Goal: Transaction & Acquisition: Obtain resource

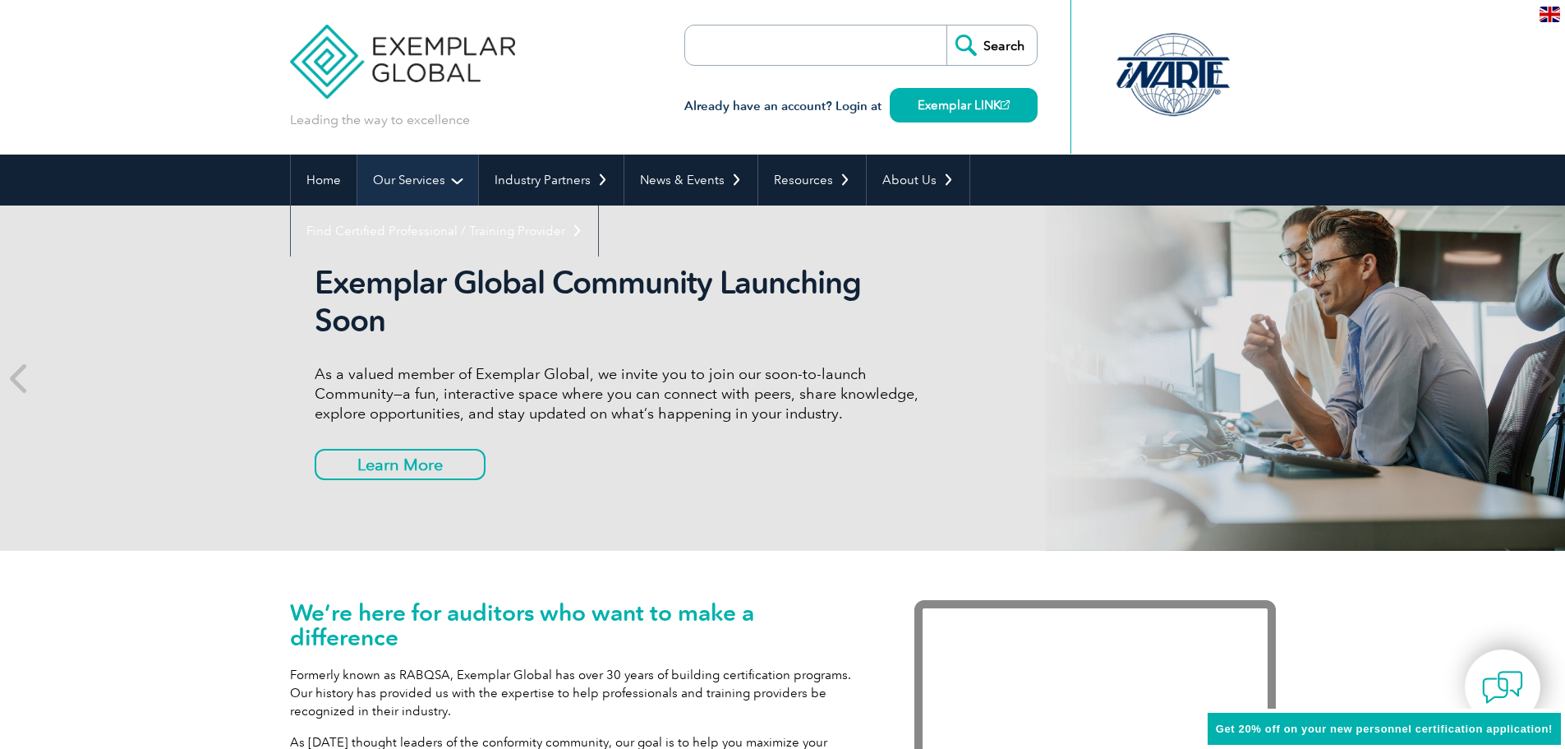
click at [389, 178] on link "Our Services" at bounding box center [417, 179] width 121 height 51
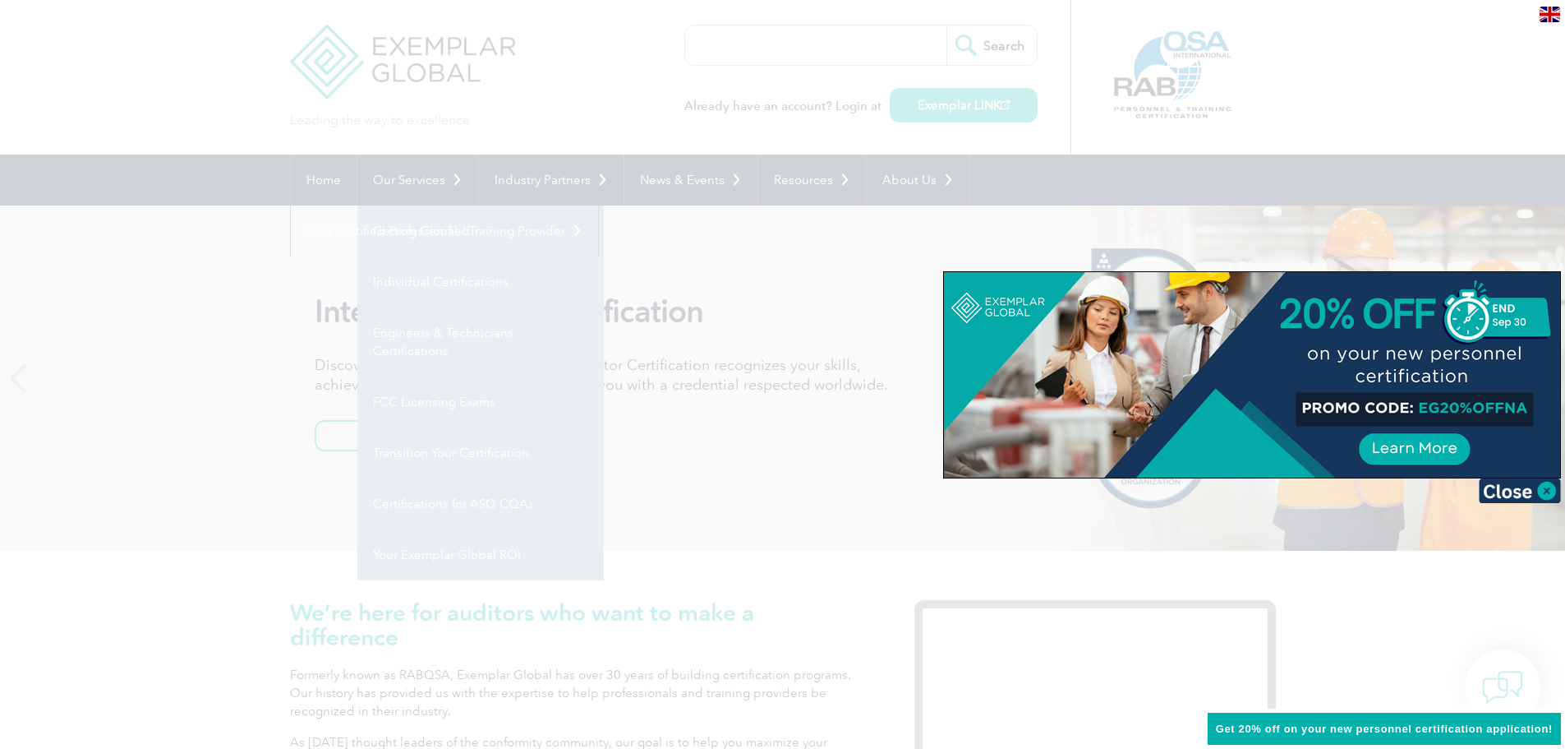
click at [432, 285] on div at bounding box center [782, 374] width 1565 height 749
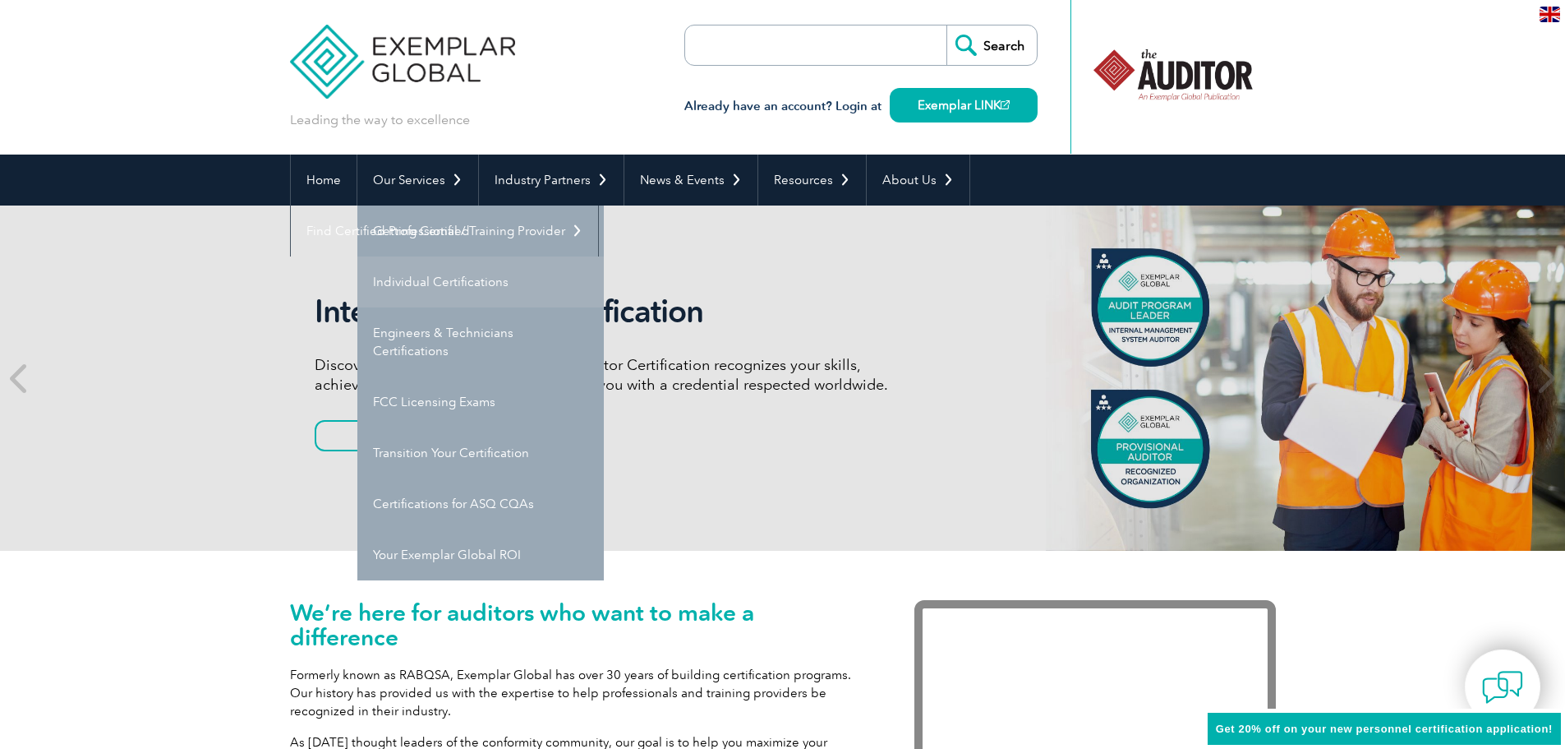
click at [436, 277] on link "Individual Certifications" at bounding box center [480, 281] width 247 height 51
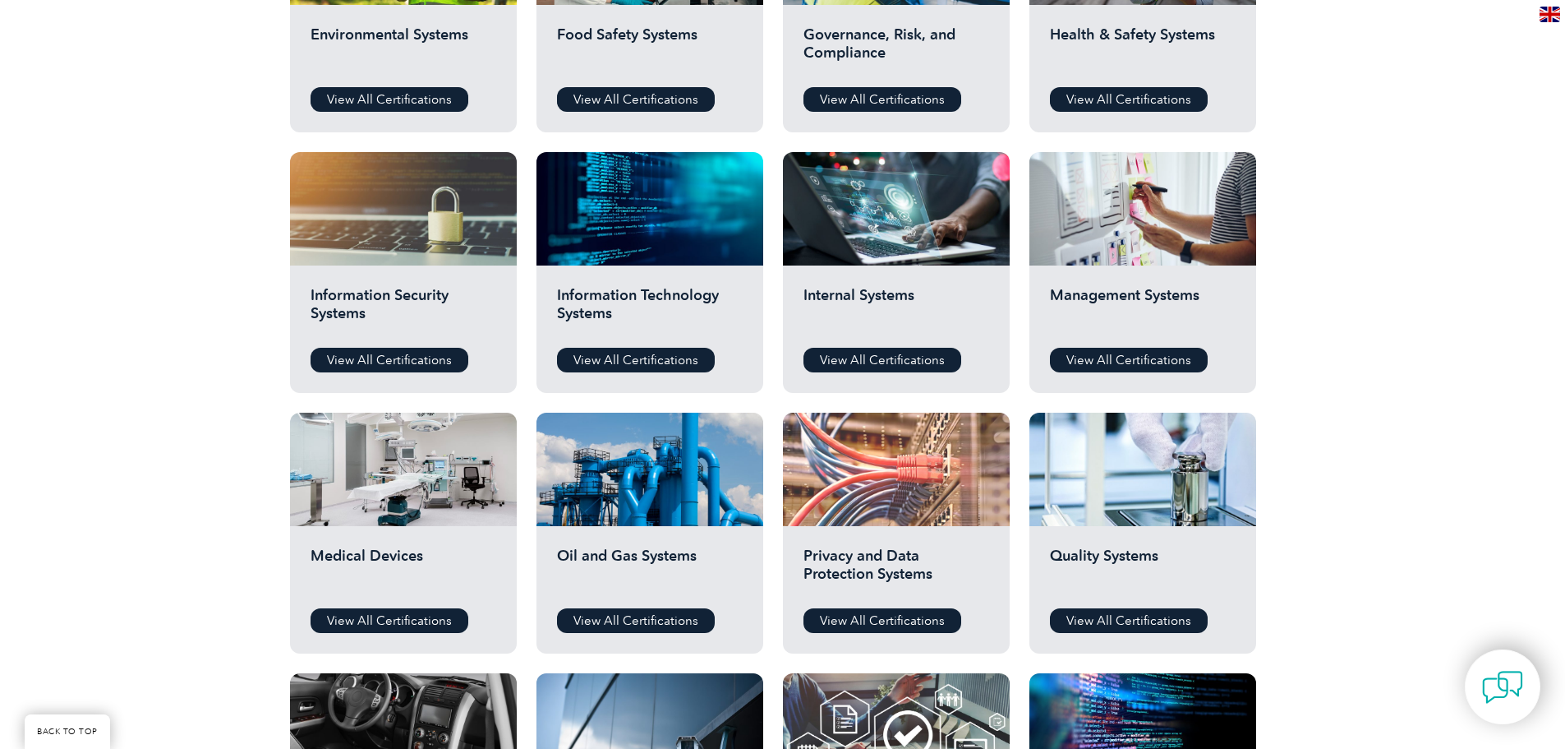
scroll to position [740, 0]
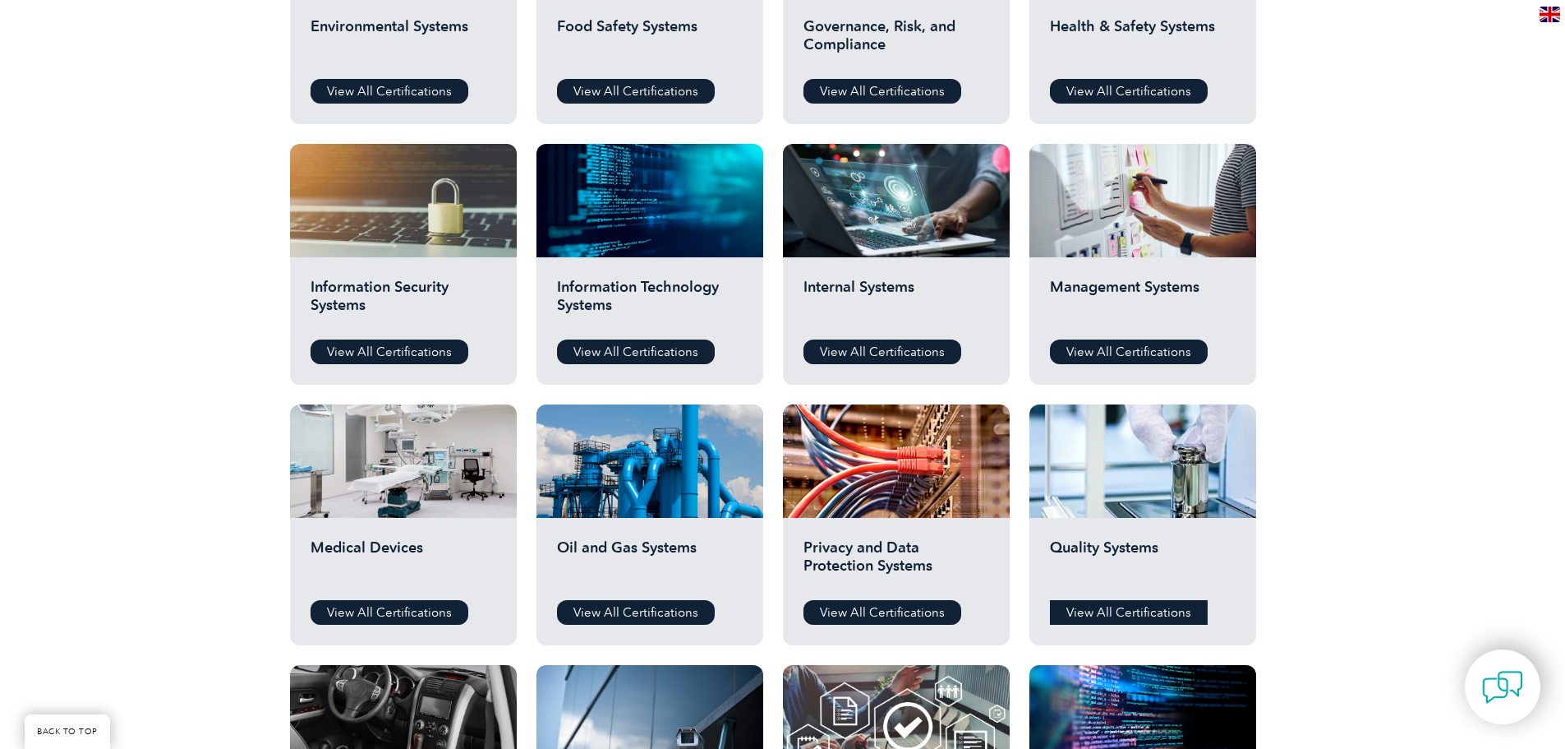
click at [1131, 600] on link "View All Certifications" at bounding box center [1129, 612] width 158 height 25
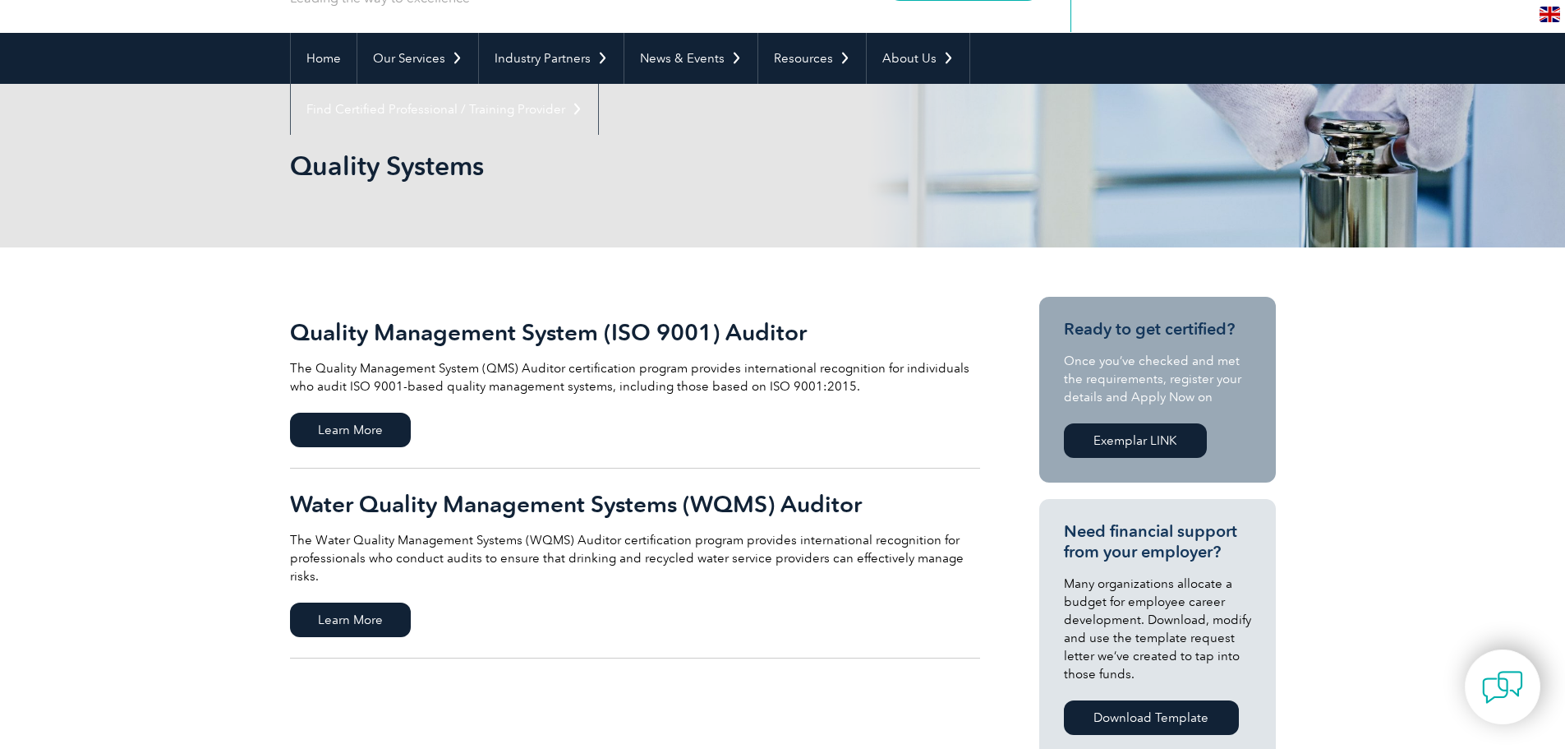
scroll to position [164, 0]
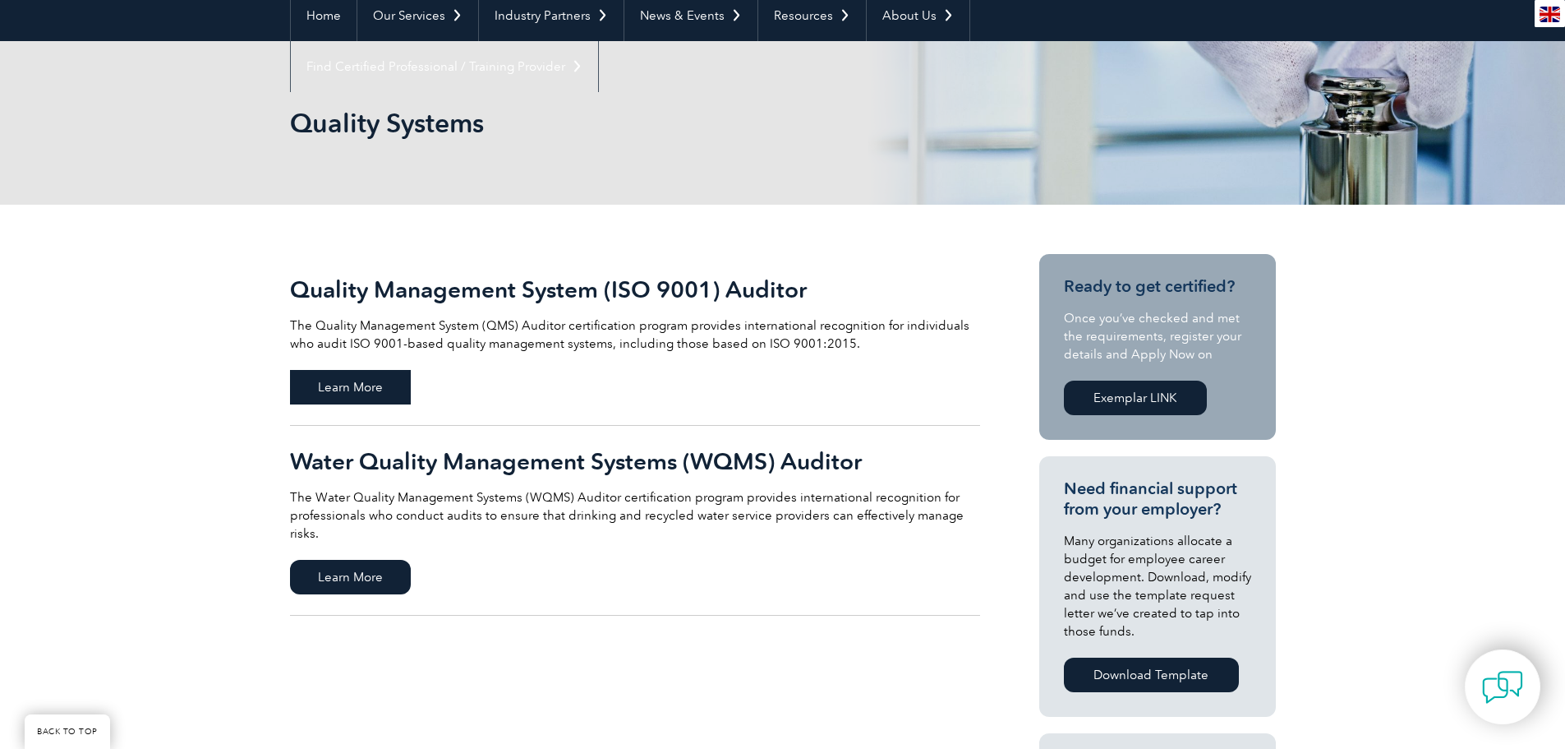
click at [366, 394] on span "Learn More" at bounding box center [350, 387] width 121 height 35
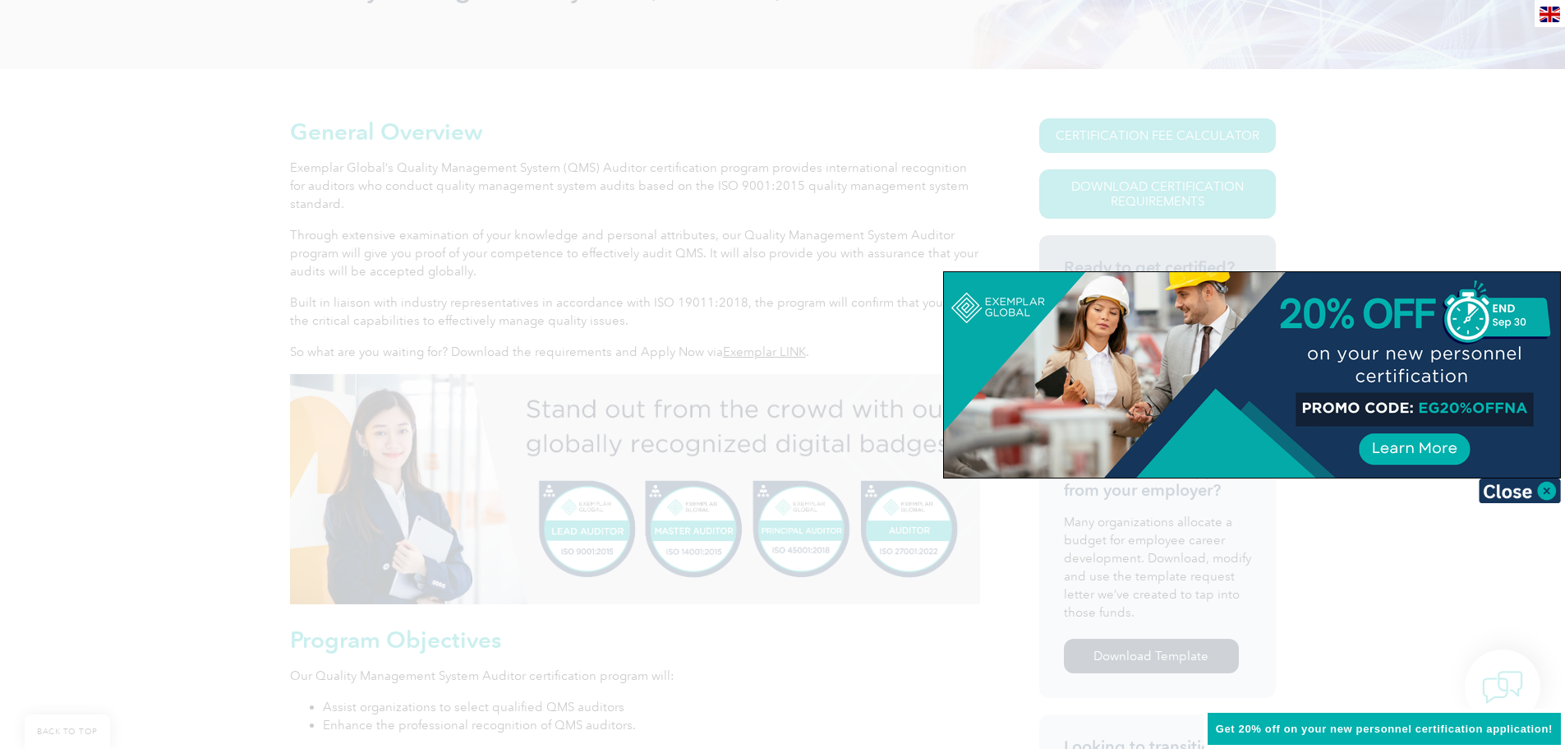
scroll to position [329, 0]
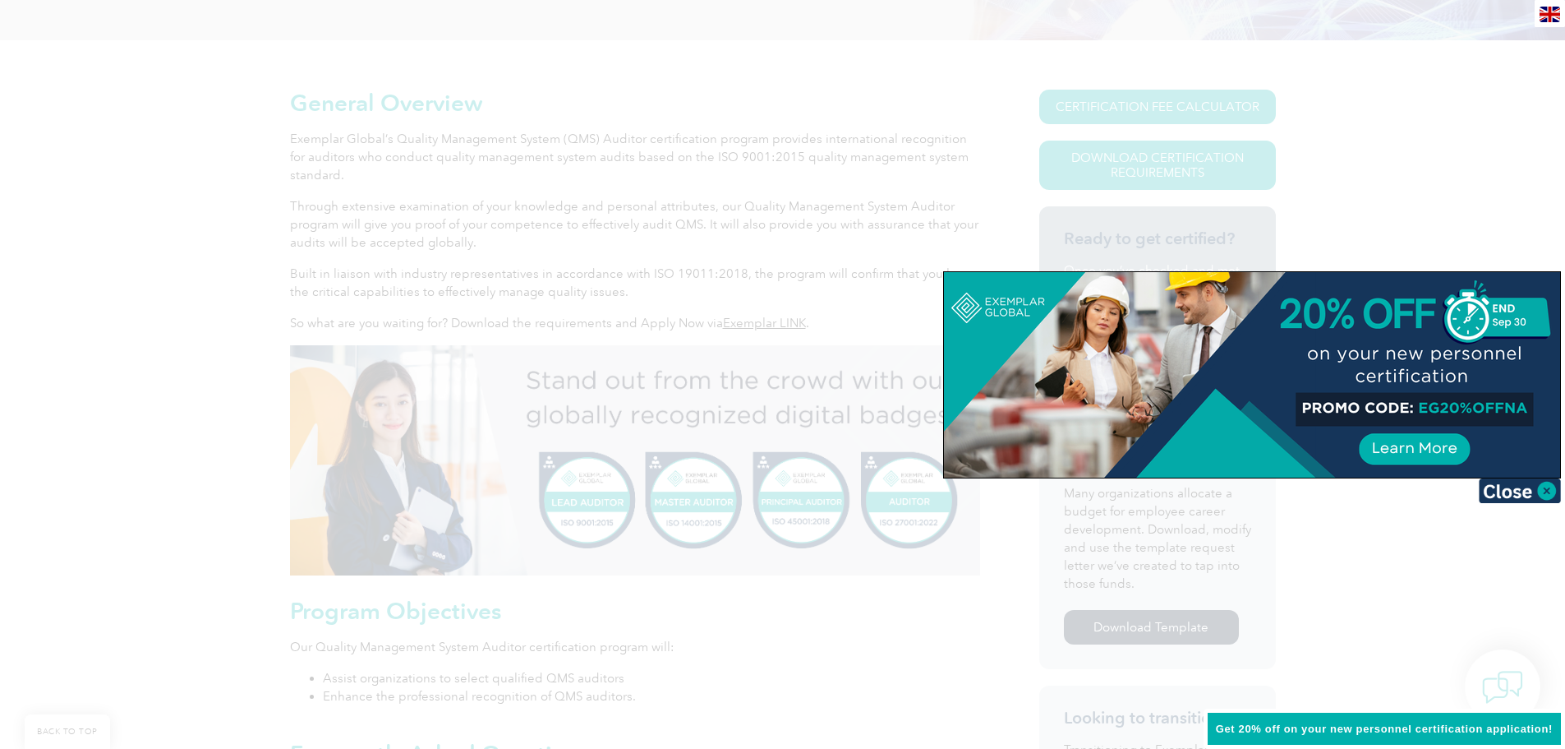
click at [231, 428] on div at bounding box center [782, 374] width 1565 height 749
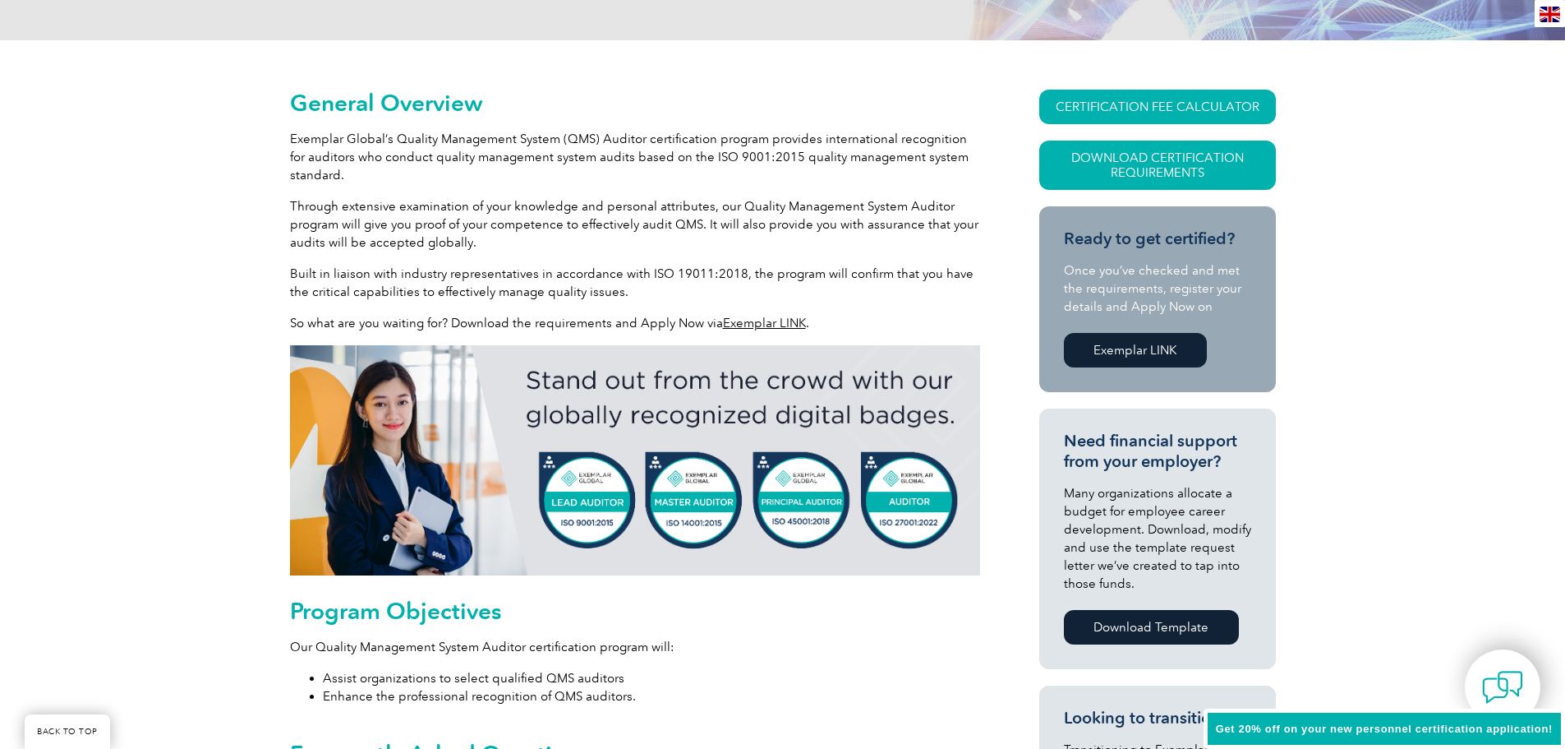
click at [1390, 722] on span "Get 20% off on your new personnel certification application!" at bounding box center [1384, 728] width 337 height 12
click at [1487, 726] on span "Get 20% off on your new personnel certification application!" at bounding box center [1384, 728] width 337 height 12
click at [1238, 726] on span "Get 20% off on your new personnel certification application!" at bounding box center [1384, 728] width 337 height 12
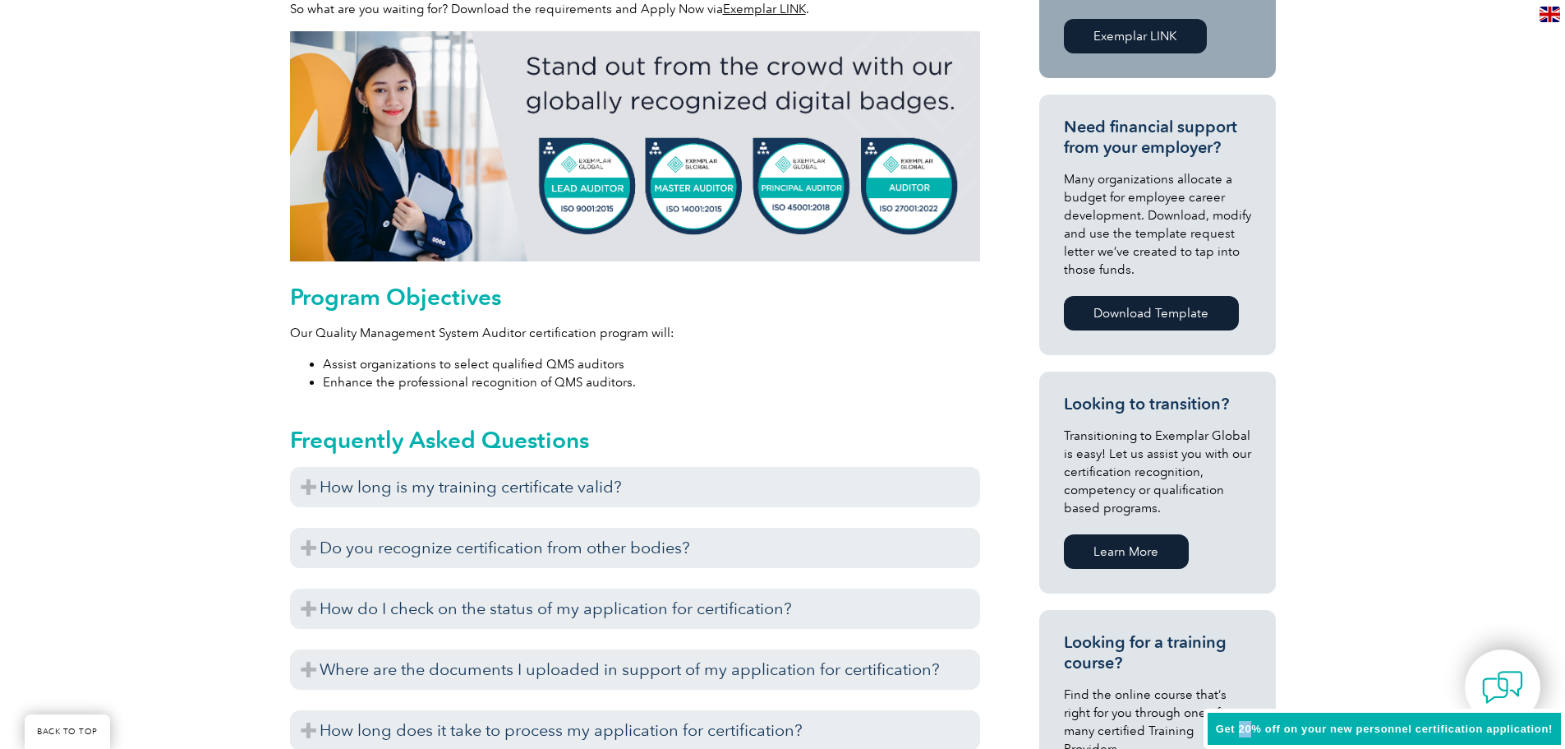
scroll to position [657, 0]
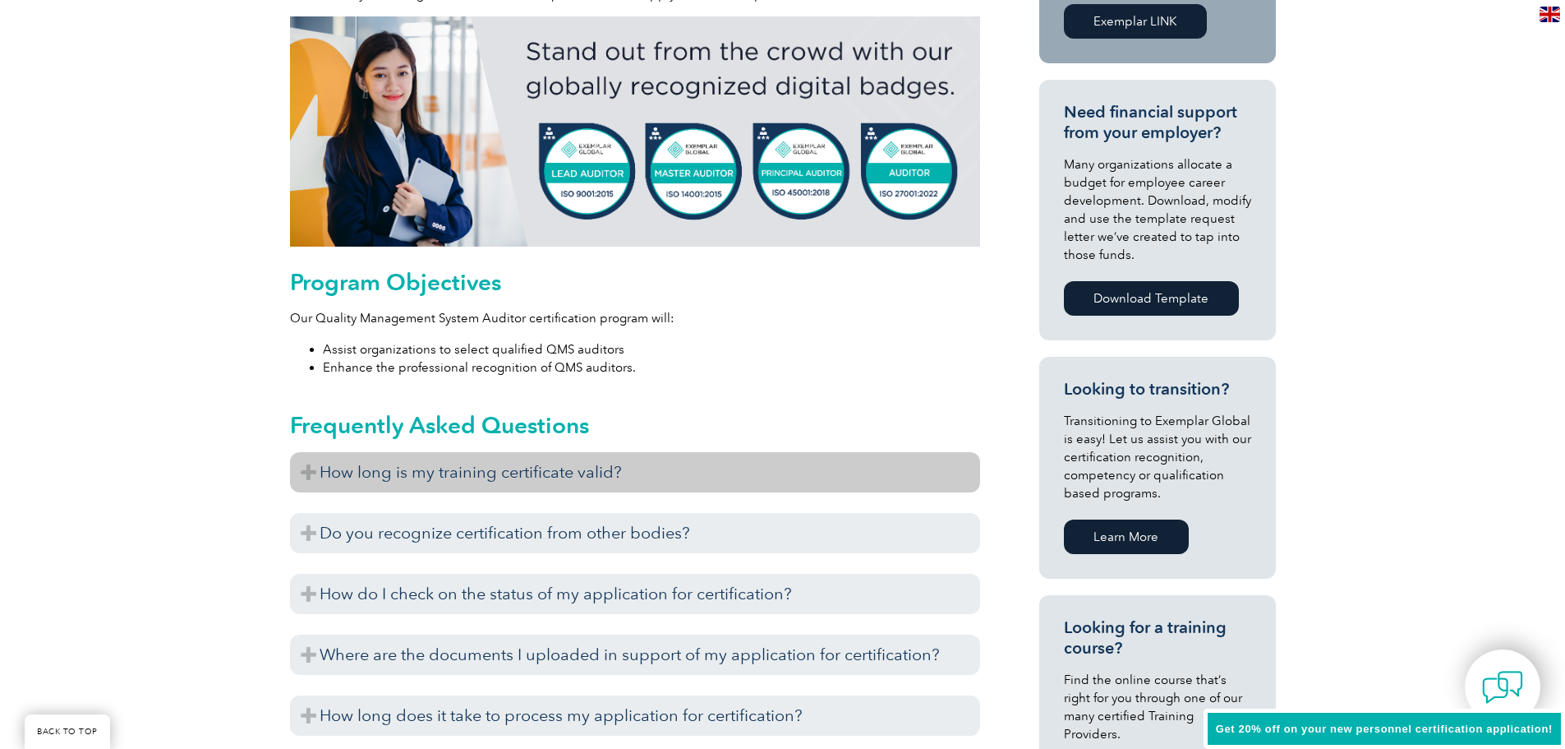
click at [535, 468] on h3 "How long is my training certificate valid?" at bounding box center [635, 472] width 690 height 40
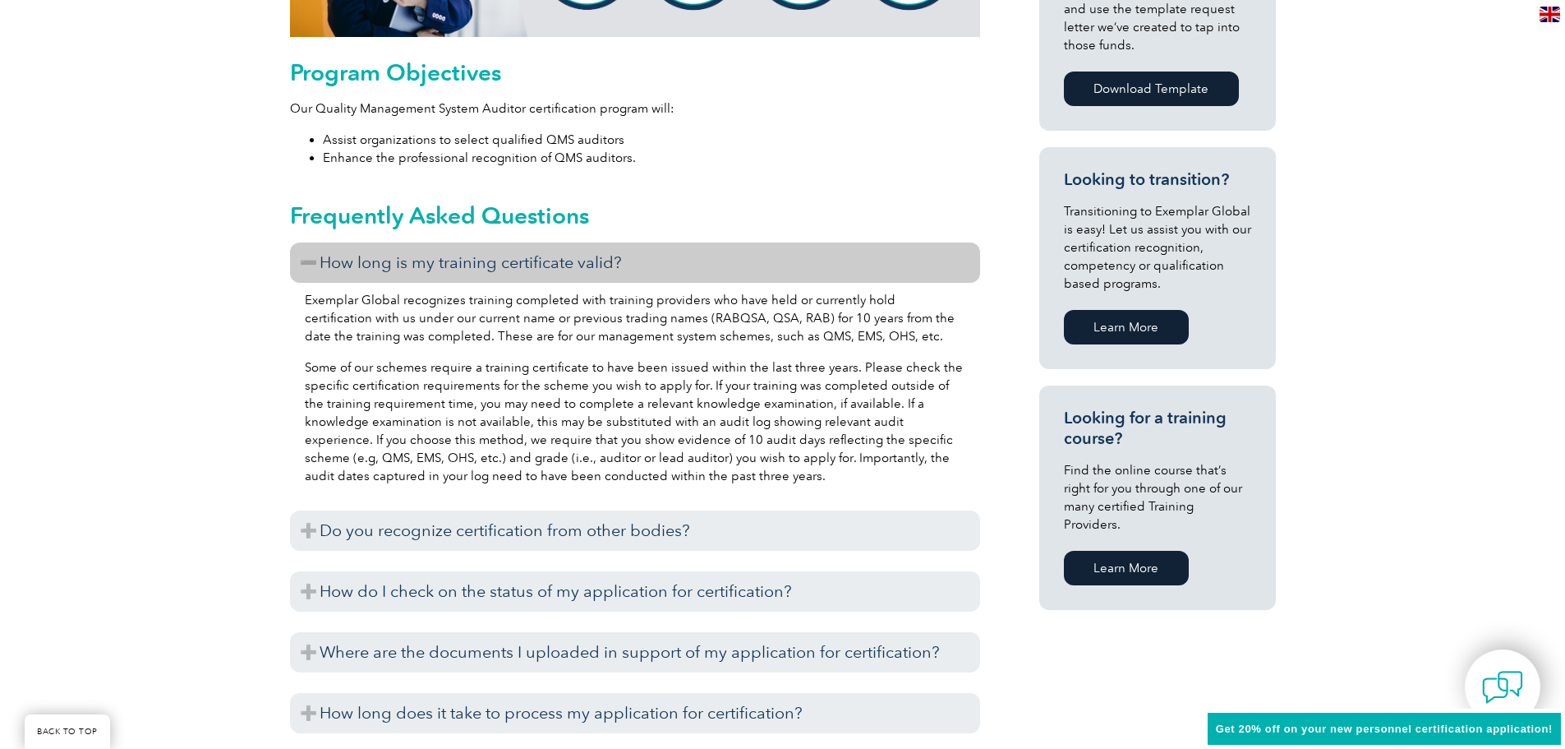
scroll to position [986, 0]
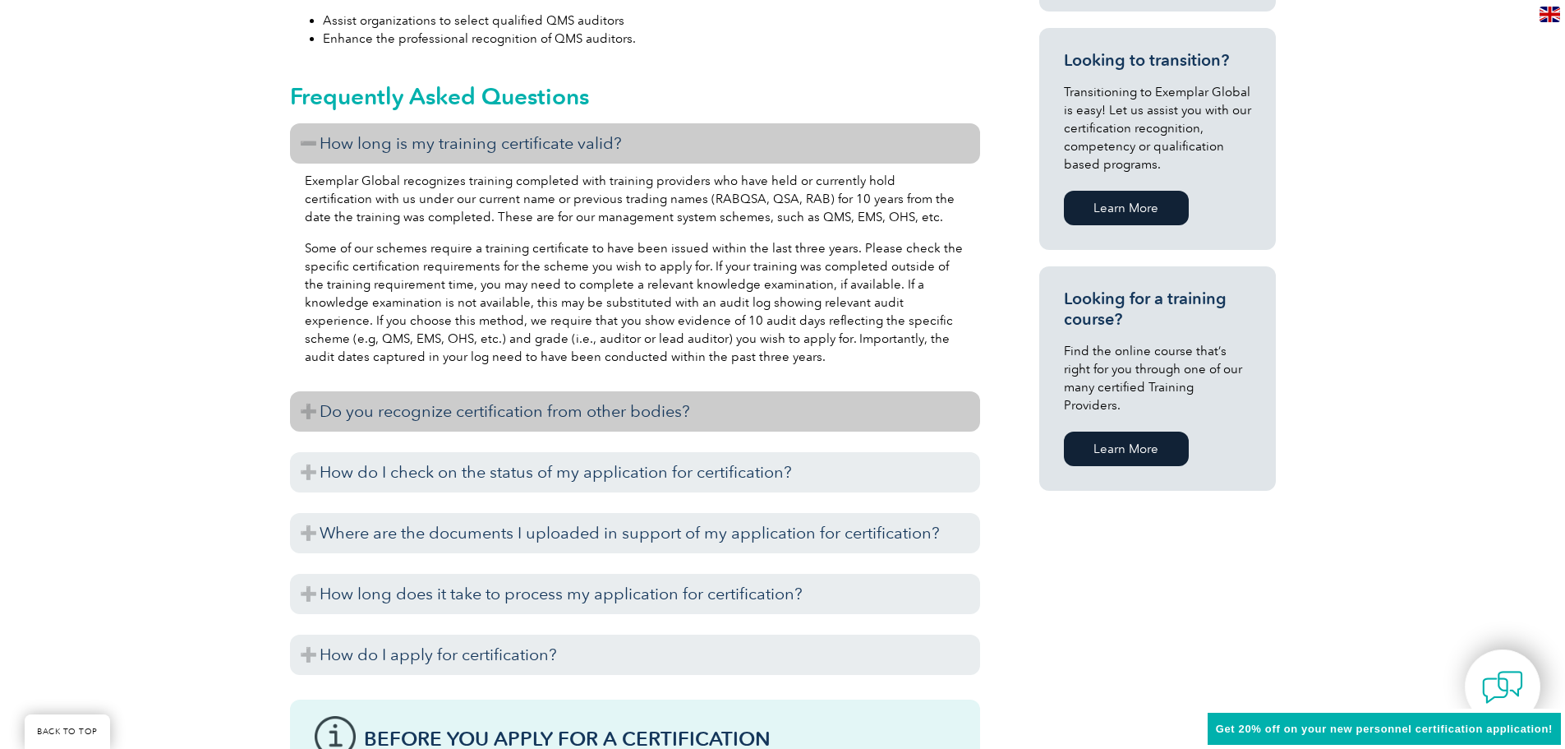
click at [537, 403] on h3 "Do you recognize certification from other bodies?" at bounding box center [635, 411] width 690 height 40
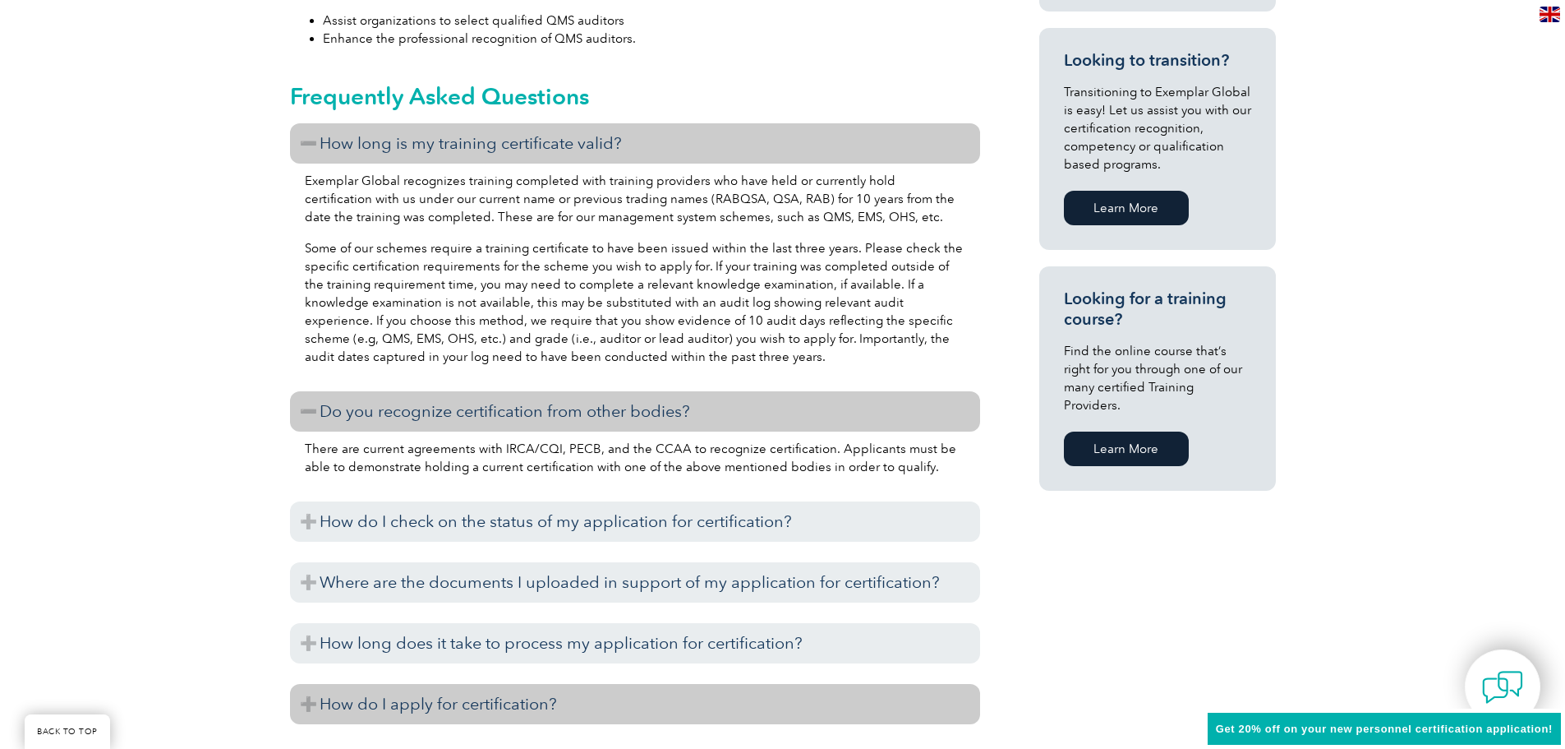
click at [544, 703] on h3 "How do I apply for certification?" at bounding box center [635, 704] width 690 height 40
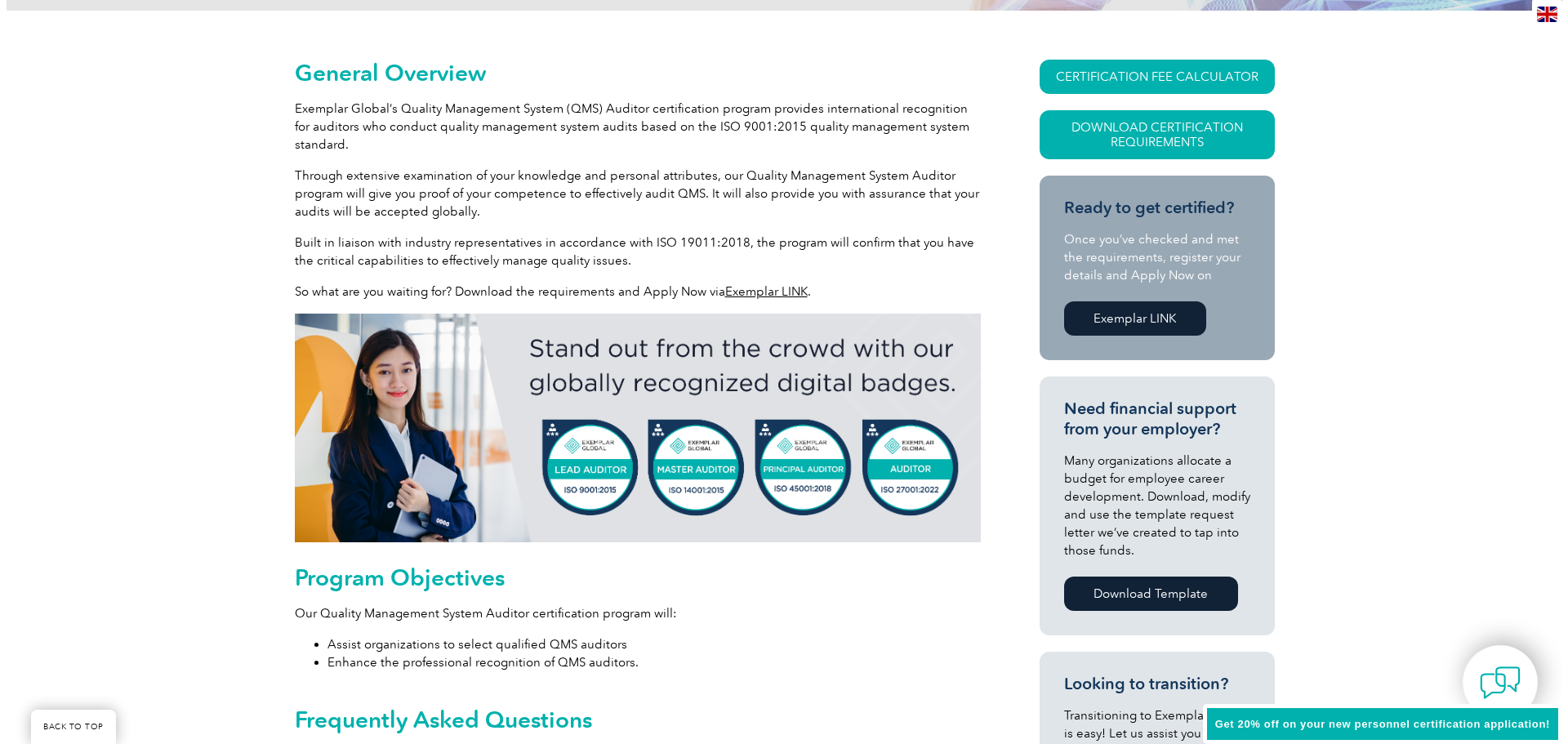
scroll to position [327, 0]
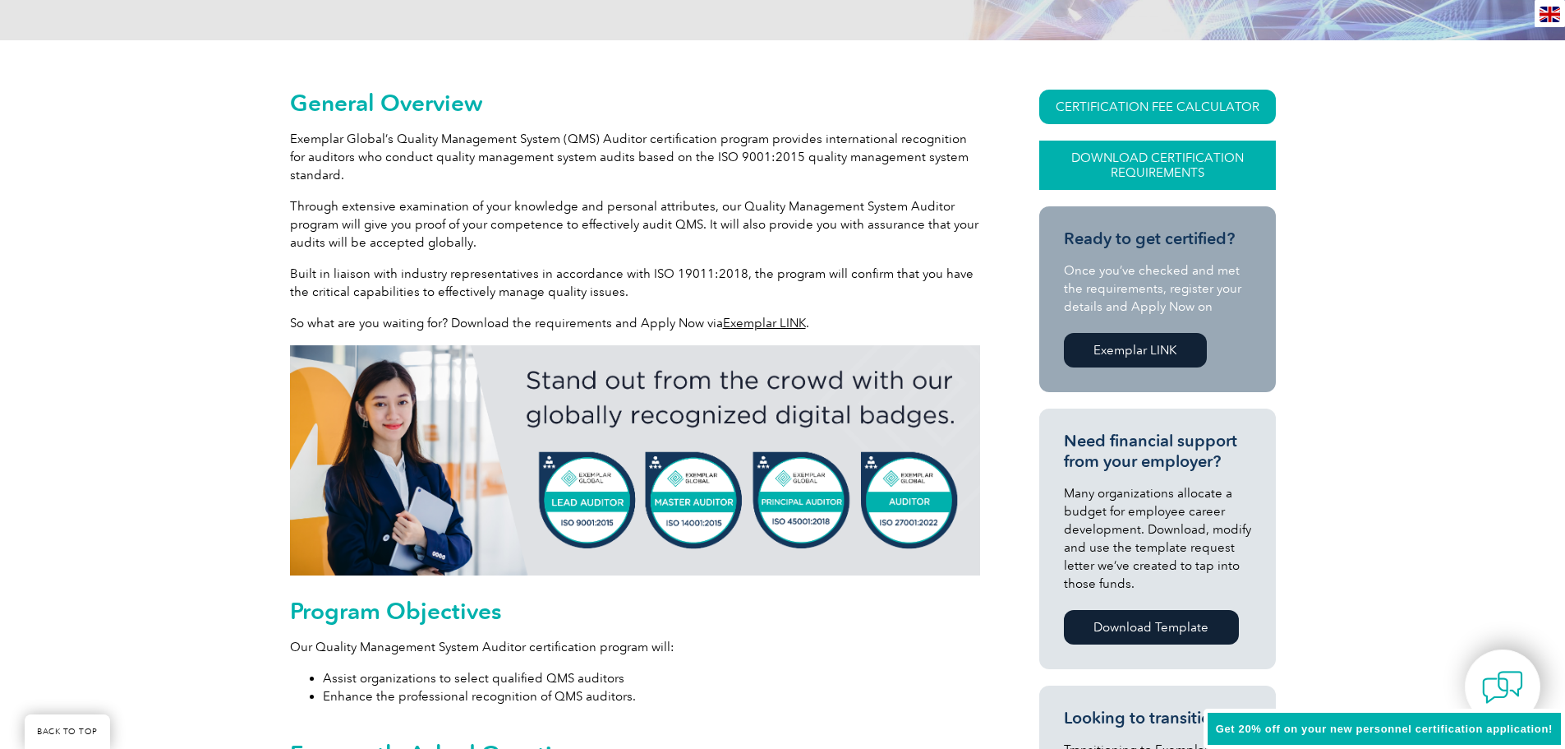
click at [1136, 159] on link "Download Certification Requirements" at bounding box center [1158, 165] width 237 height 49
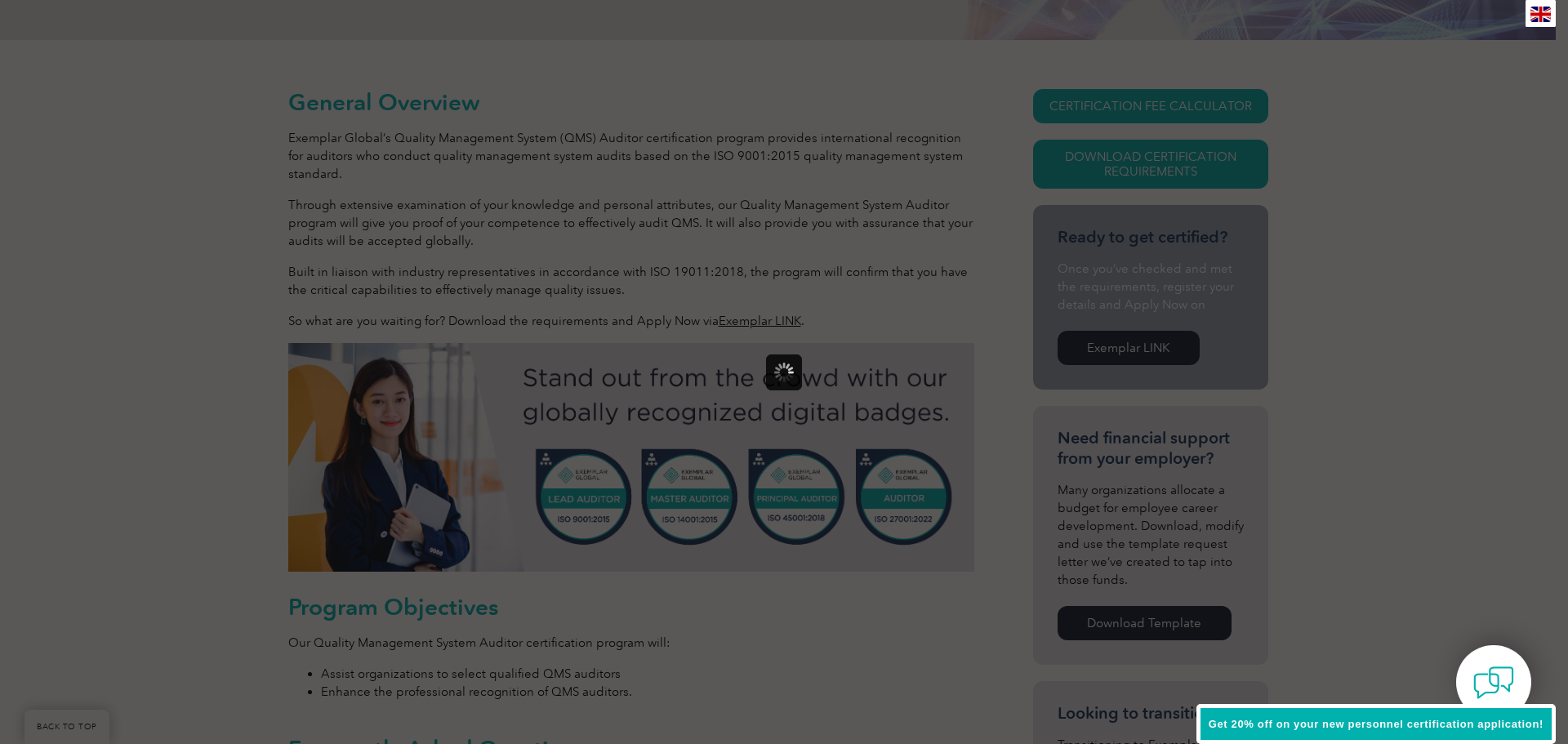
scroll to position [0, 0]
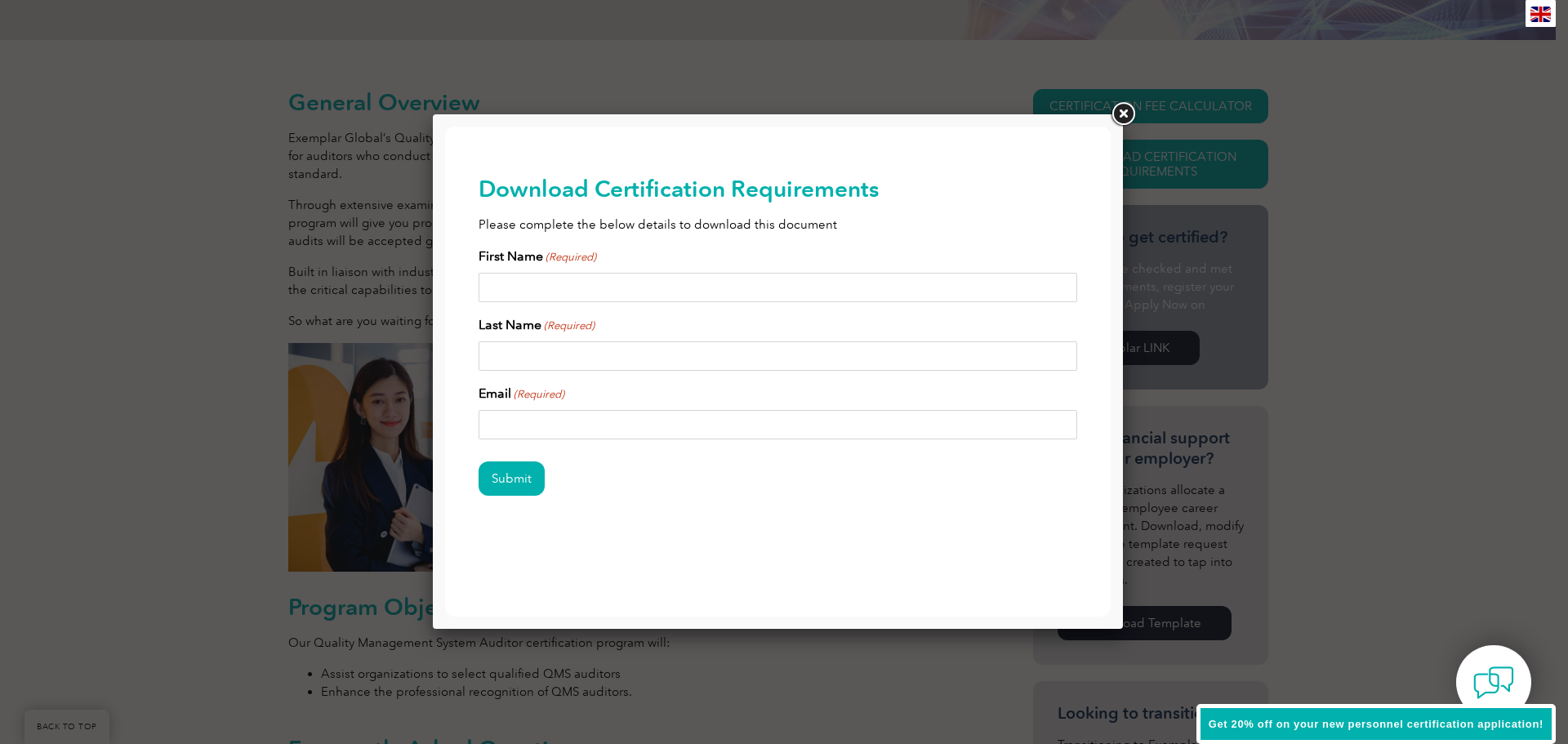
click at [756, 291] on input "First Name (Required)" at bounding box center [778, 287] width 599 height 30
type input "Pratik"
type input "Waghe"
type input "pratikwaghe02@gmail.com"
click at [530, 483] on input "Submit" at bounding box center [512, 478] width 67 height 35
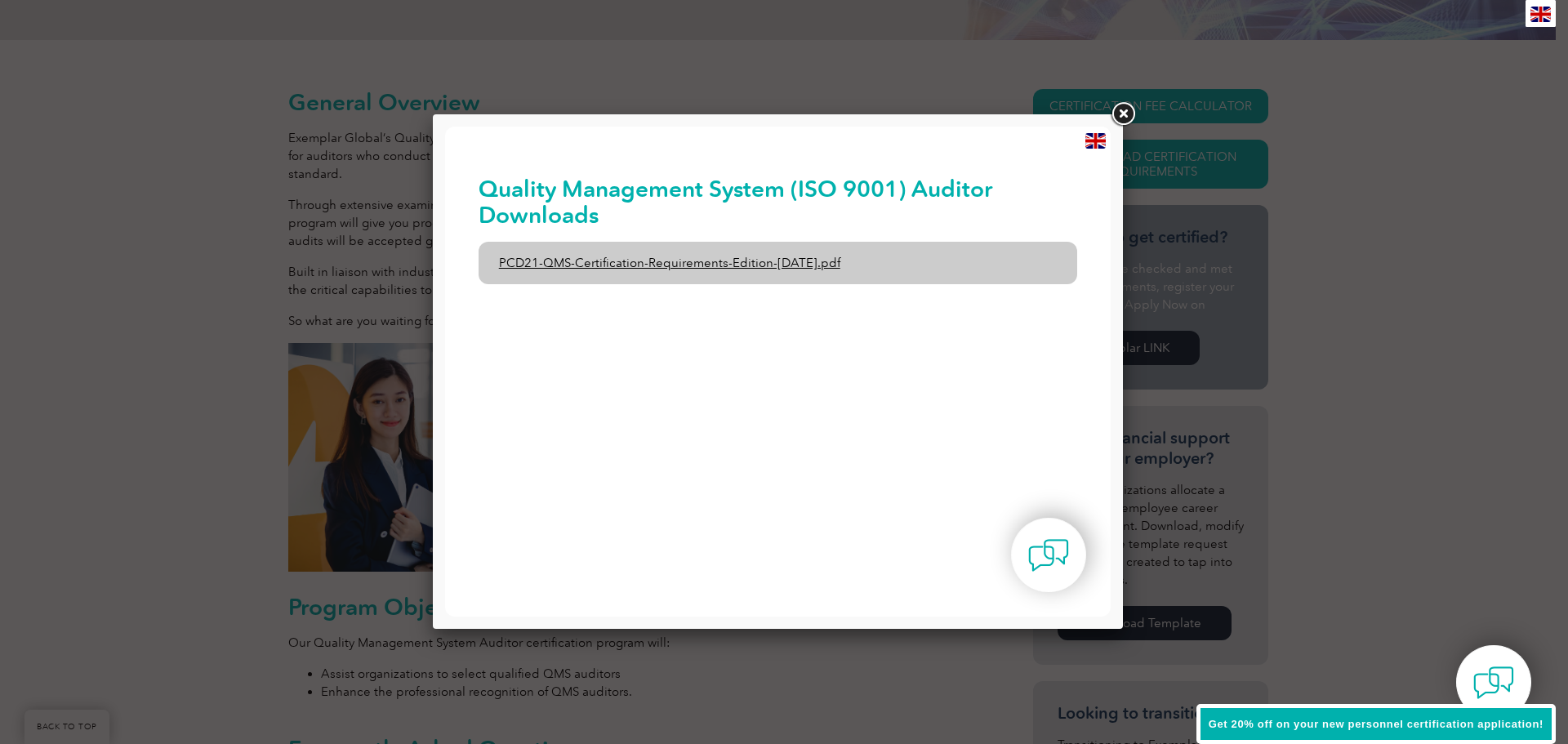
click at [776, 268] on link "PCD21-QMS-Certification-Requirements-Edition-2-April-2022.pdf" at bounding box center [778, 262] width 599 height 43
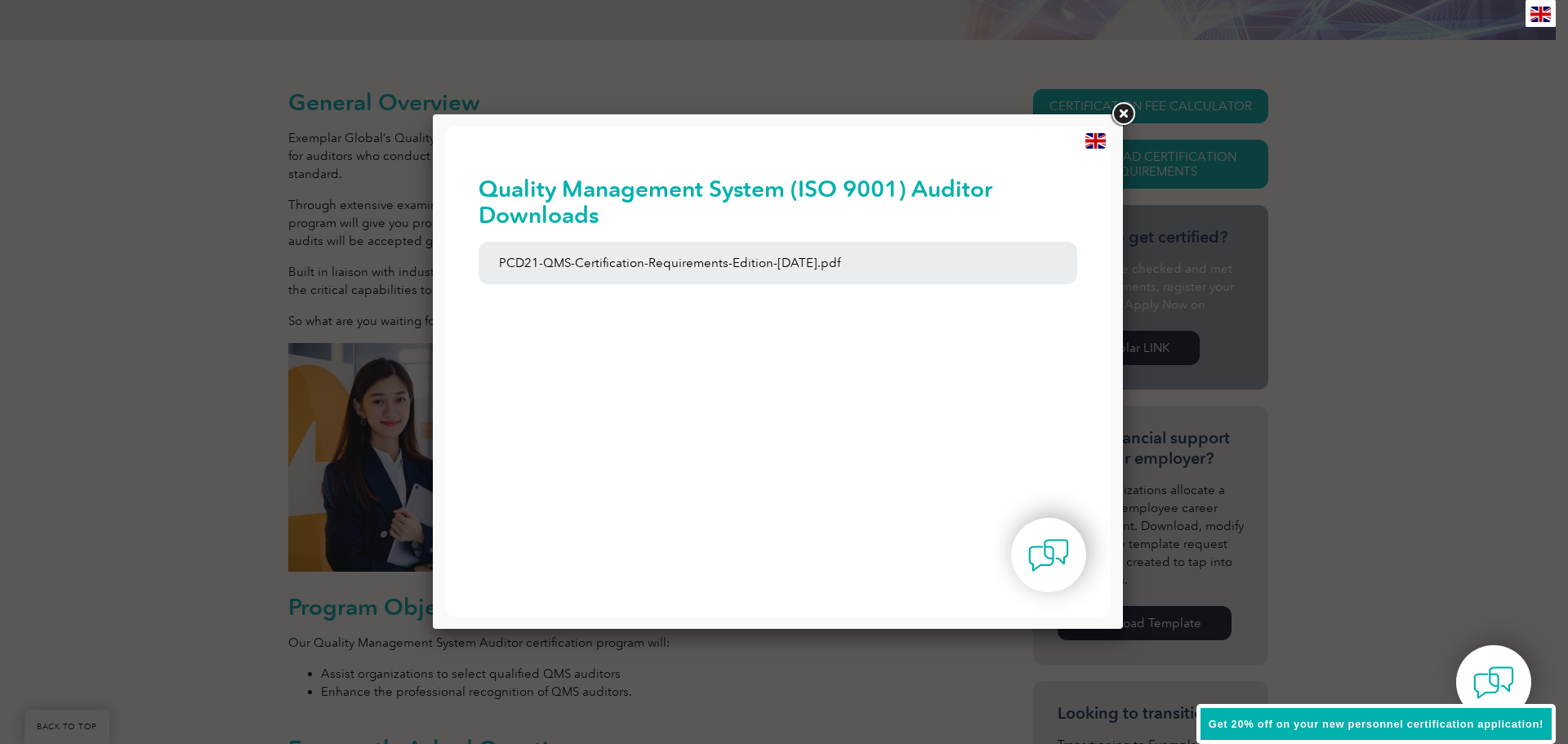
click at [1089, 136] on img at bounding box center [1095, 141] width 21 height 16
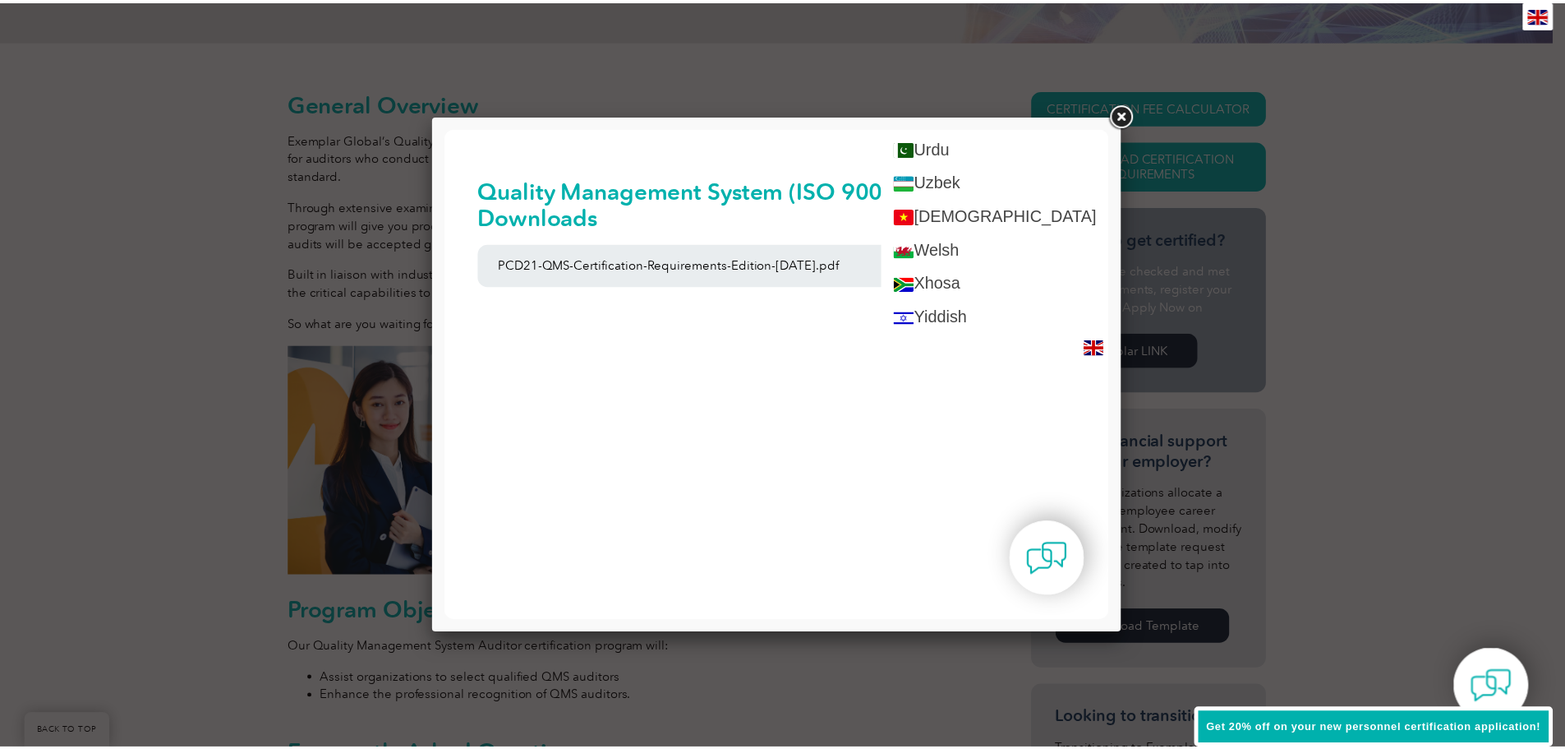
scroll to position [3280, 0]
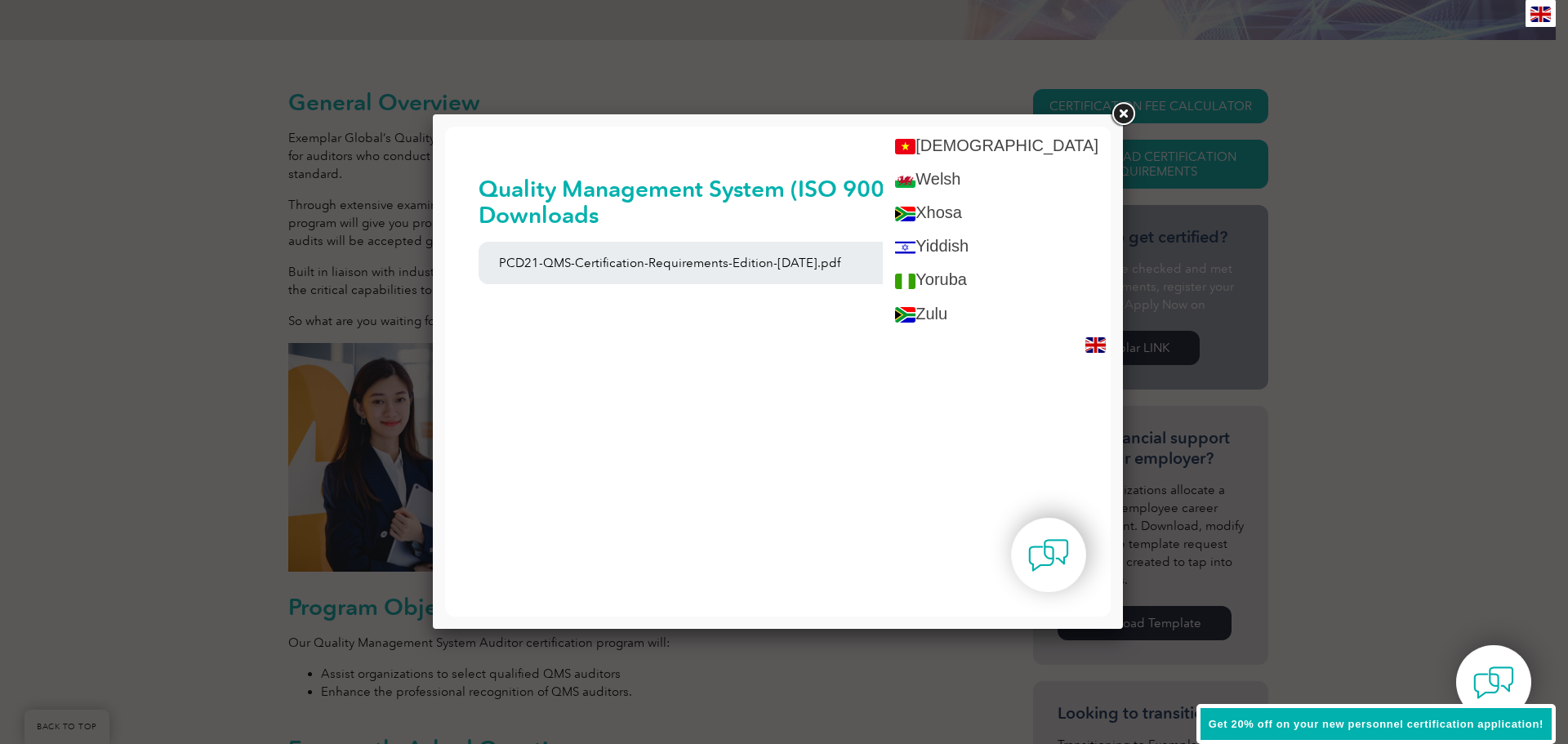
click at [902, 424] on body "BACK TO TOP Leading the way to excellence" at bounding box center [778, 371] width 666 height 490
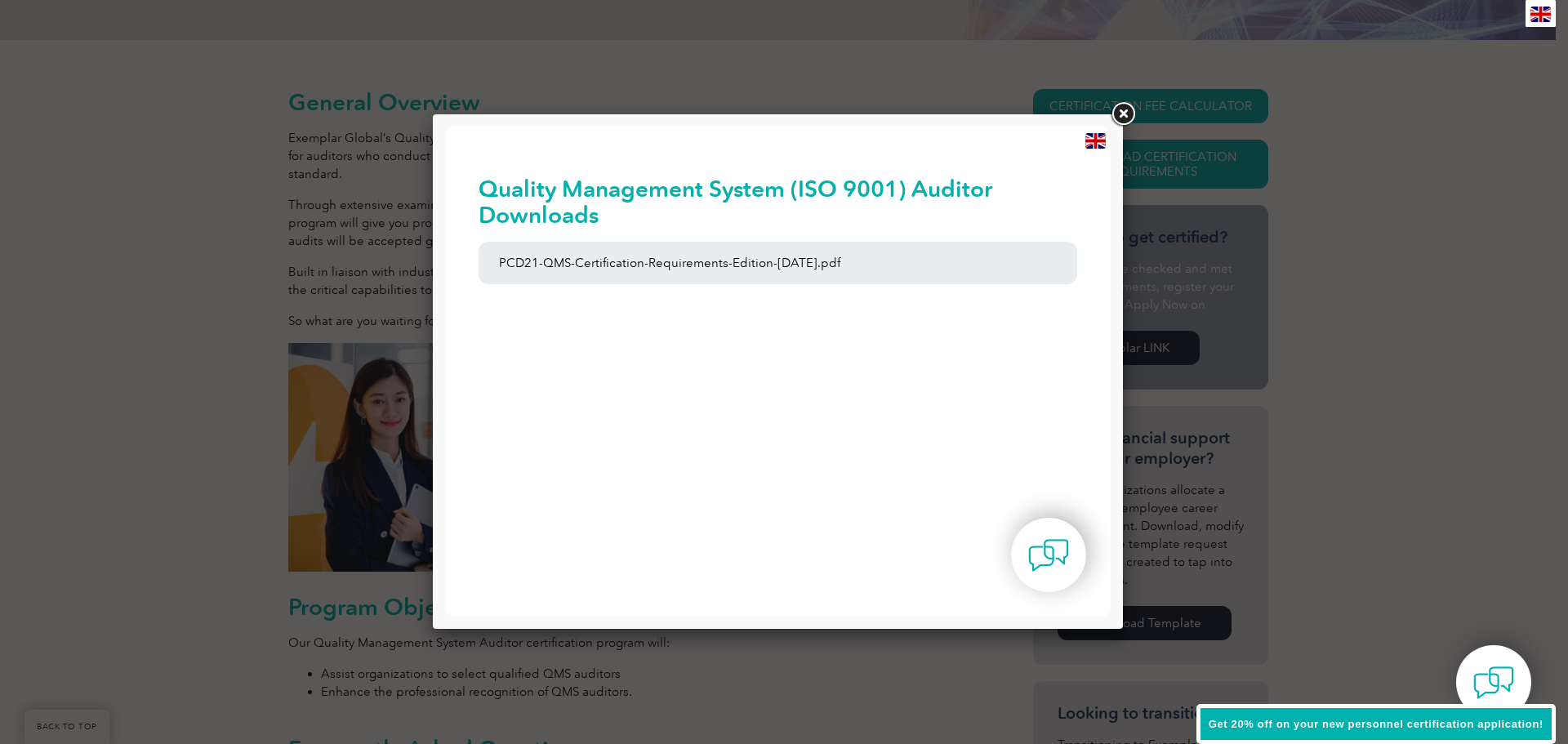
click at [1127, 117] on link at bounding box center [1123, 114] width 30 height 30
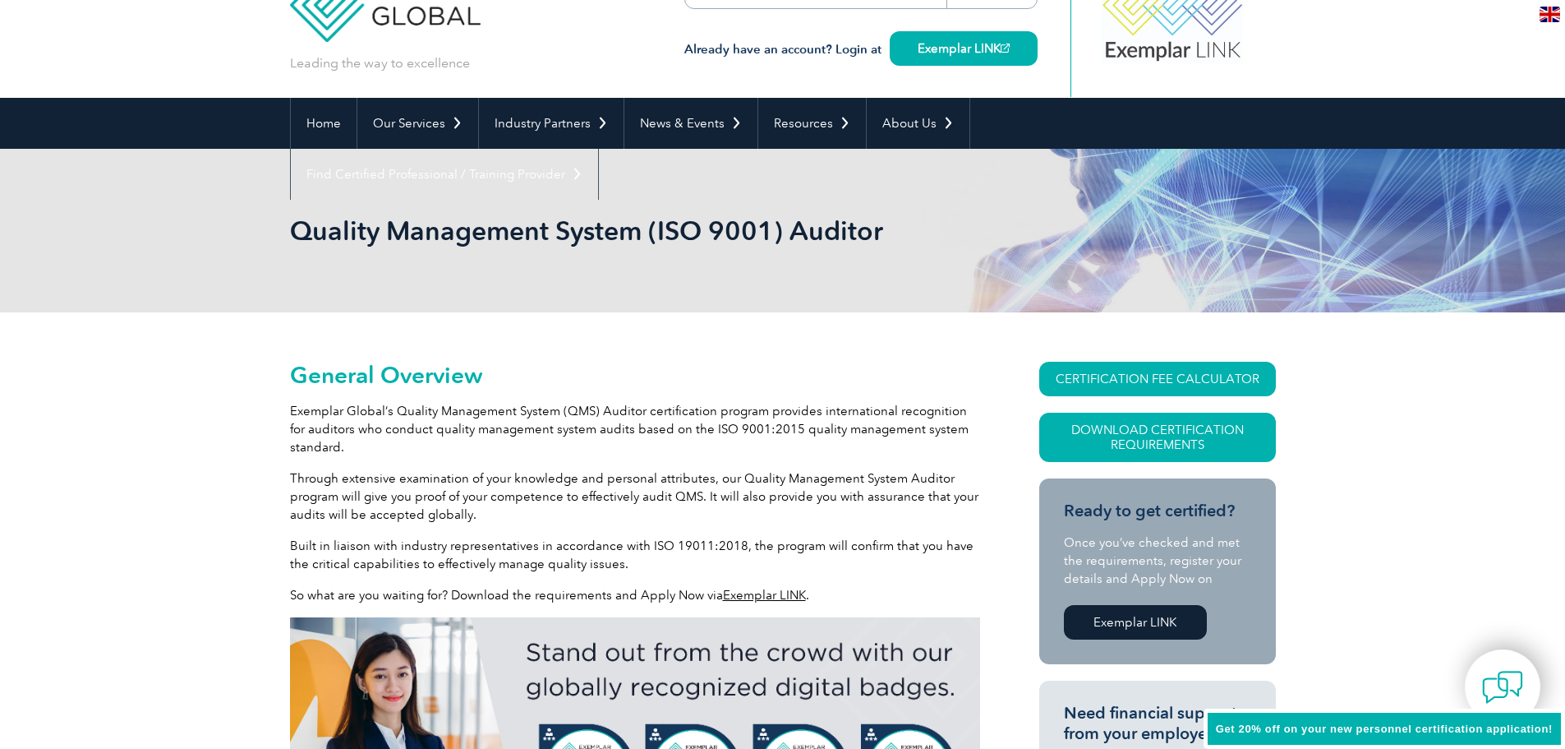
scroll to position [0, 0]
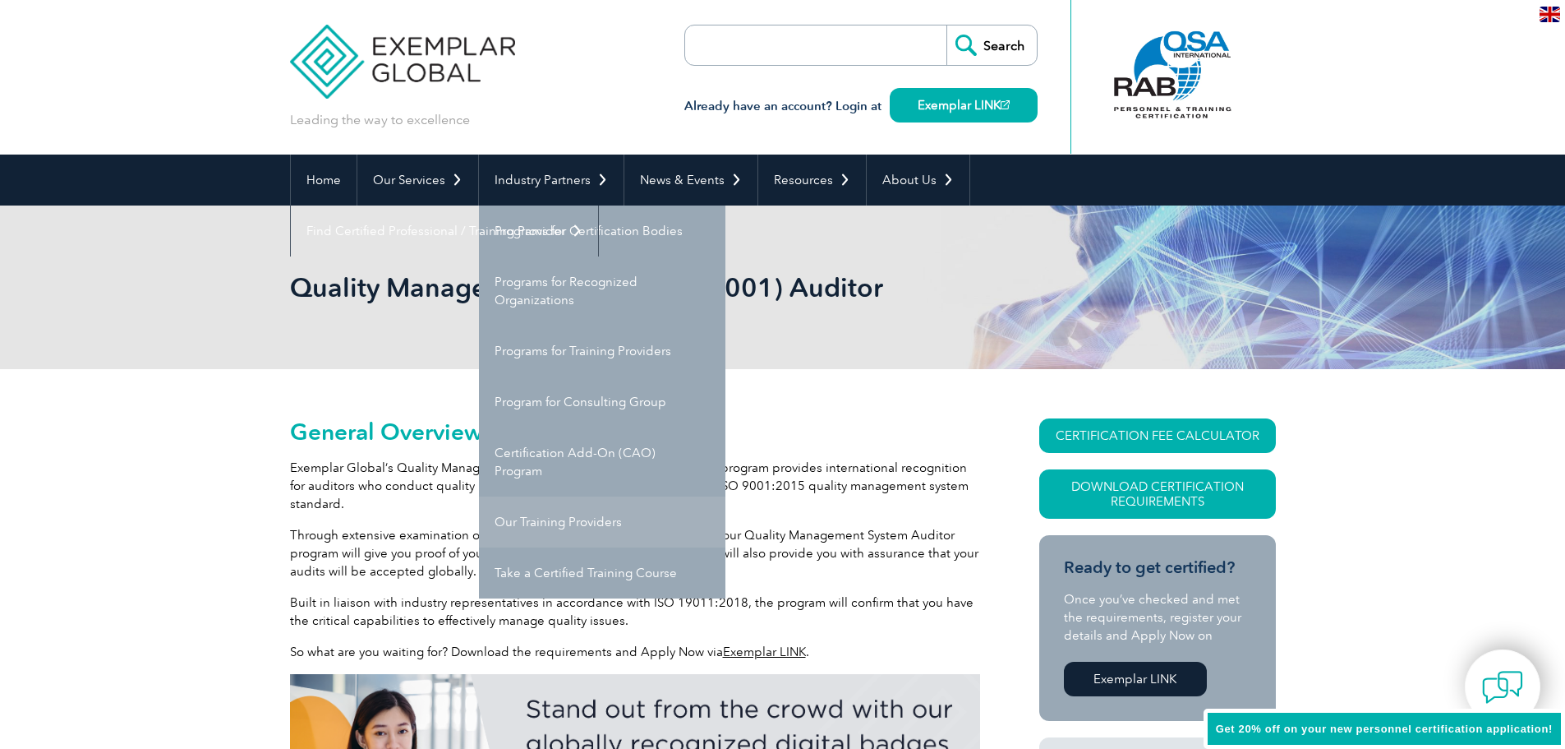
click at [547, 518] on link "Our Training Providers" at bounding box center [602, 521] width 247 height 51
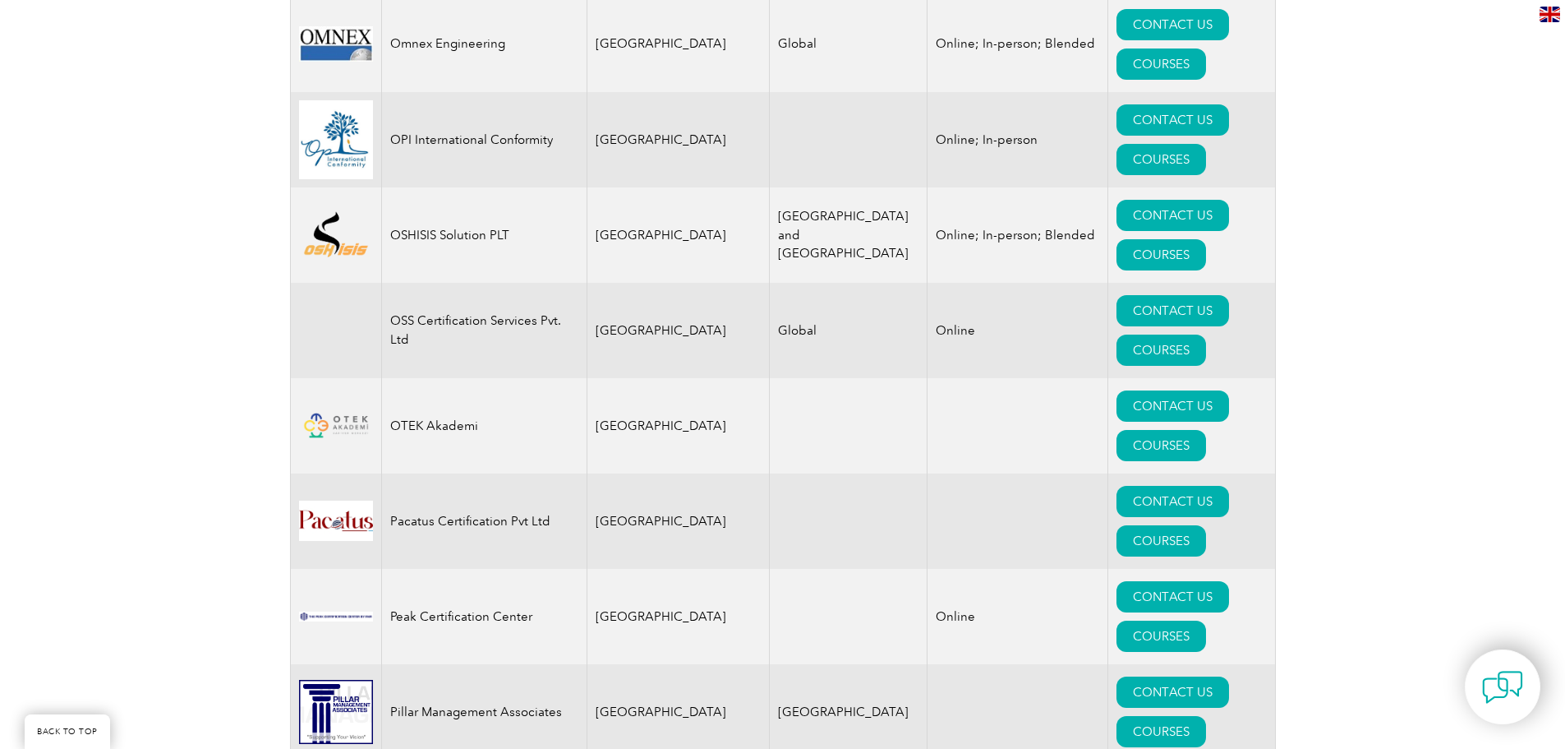
scroll to position [18518, 0]
